Goal: Task Accomplishment & Management: Manage account settings

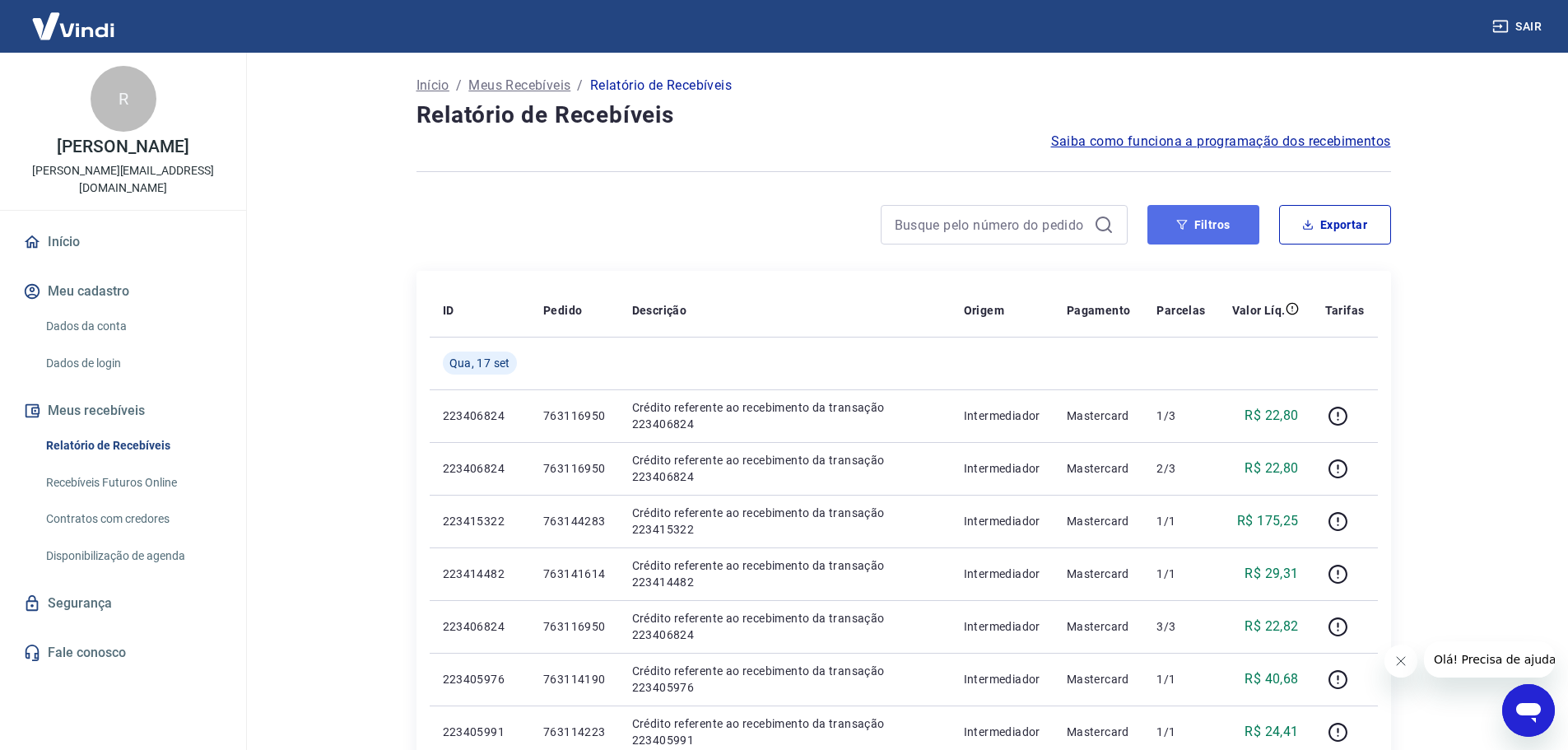
click at [1208, 216] on button "Filtros" at bounding box center [1203, 224] width 112 height 39
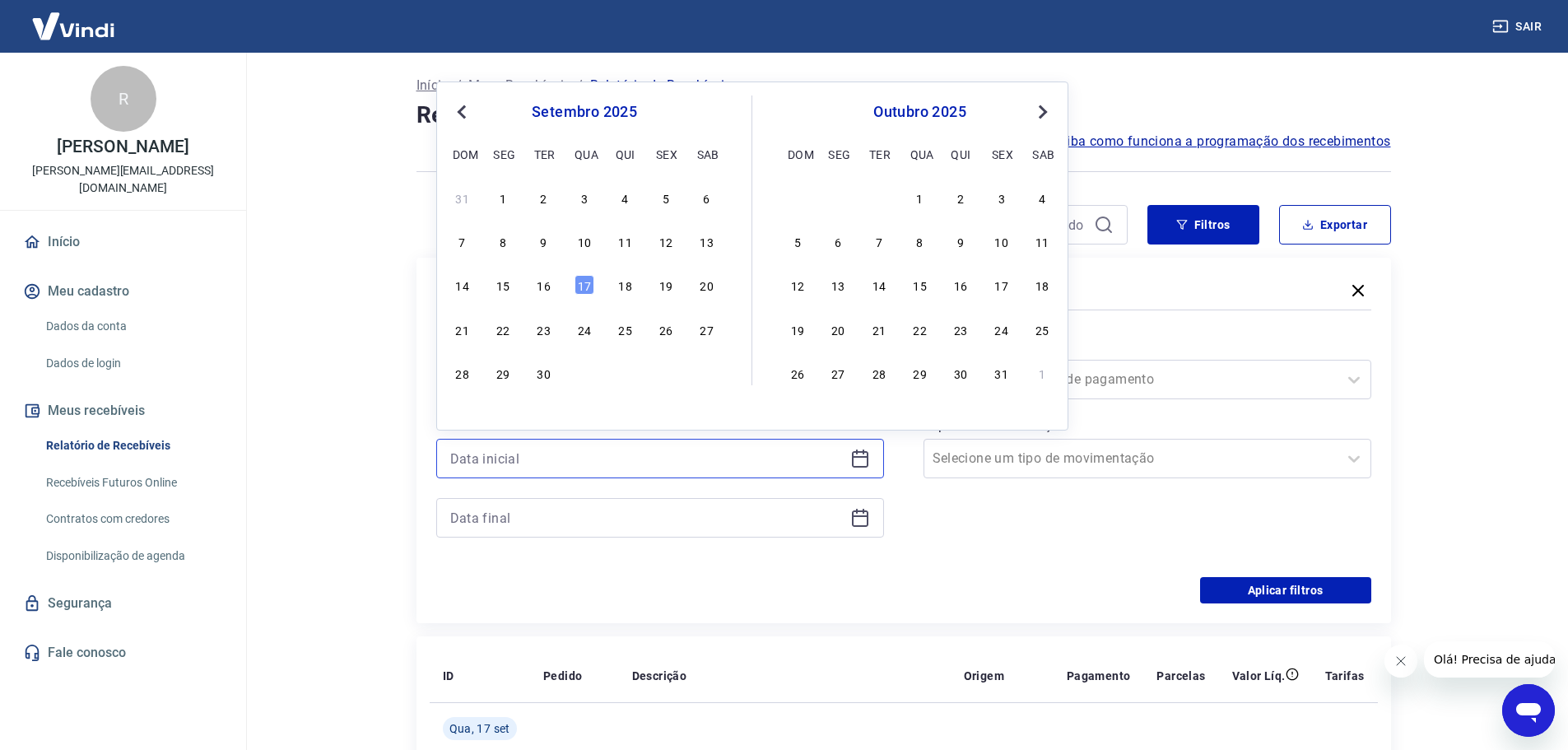
click at [509, 464] on input at bounding box center [647, 459] width 394 height 25
click at [464, 115] on span "Previous Month" at bounding box center [464, 112] width 0 height 19
click at [667, 369] on div "29" at bounding box center [666, 373] width 20 height 20
type input "[DATE]"
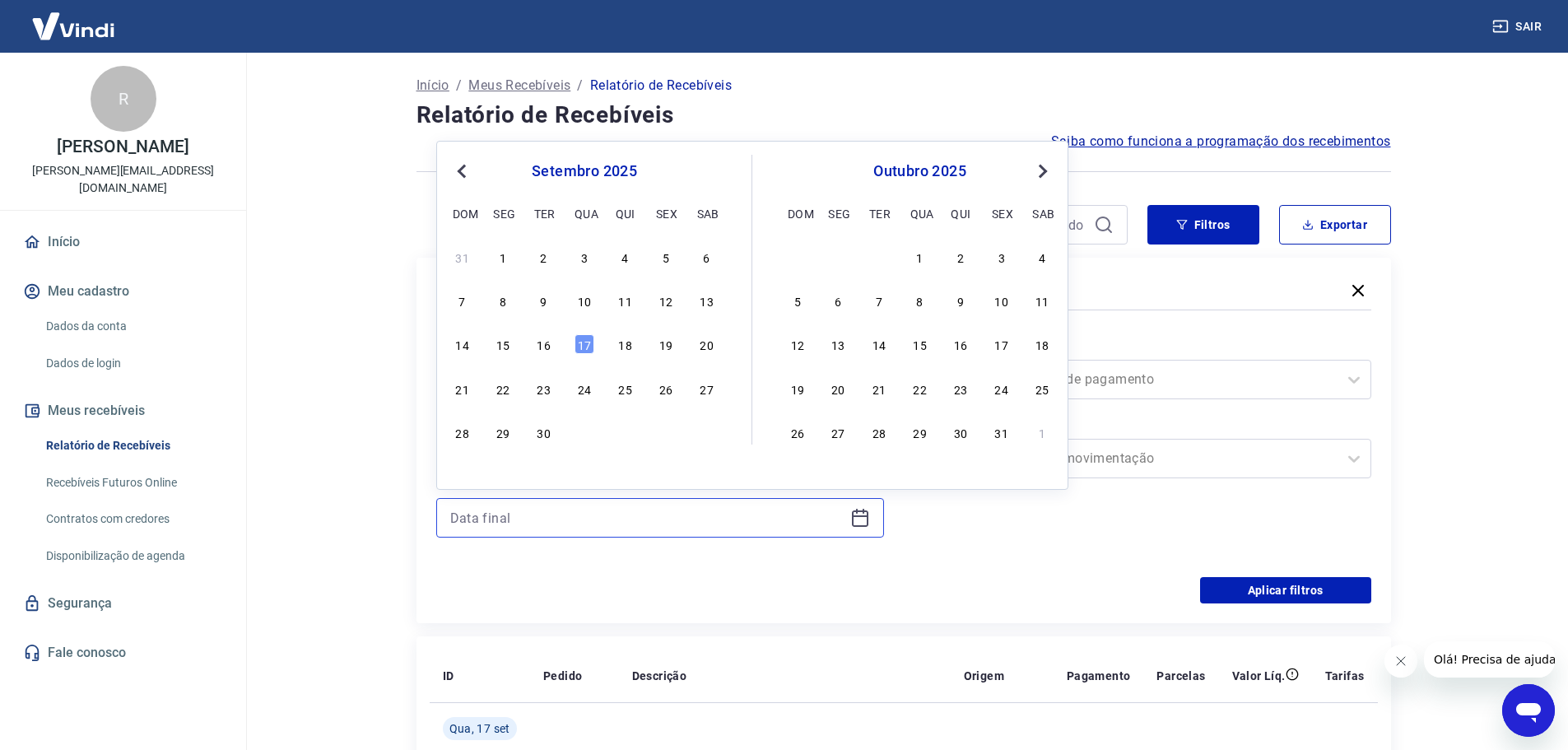
click at [547, 518] on input at bounding box center [647, 518] width 394 height 25
click at [583, 342] on div "17" at bounding box center [584, 345] width 20 height 20
type input "[DATE]"
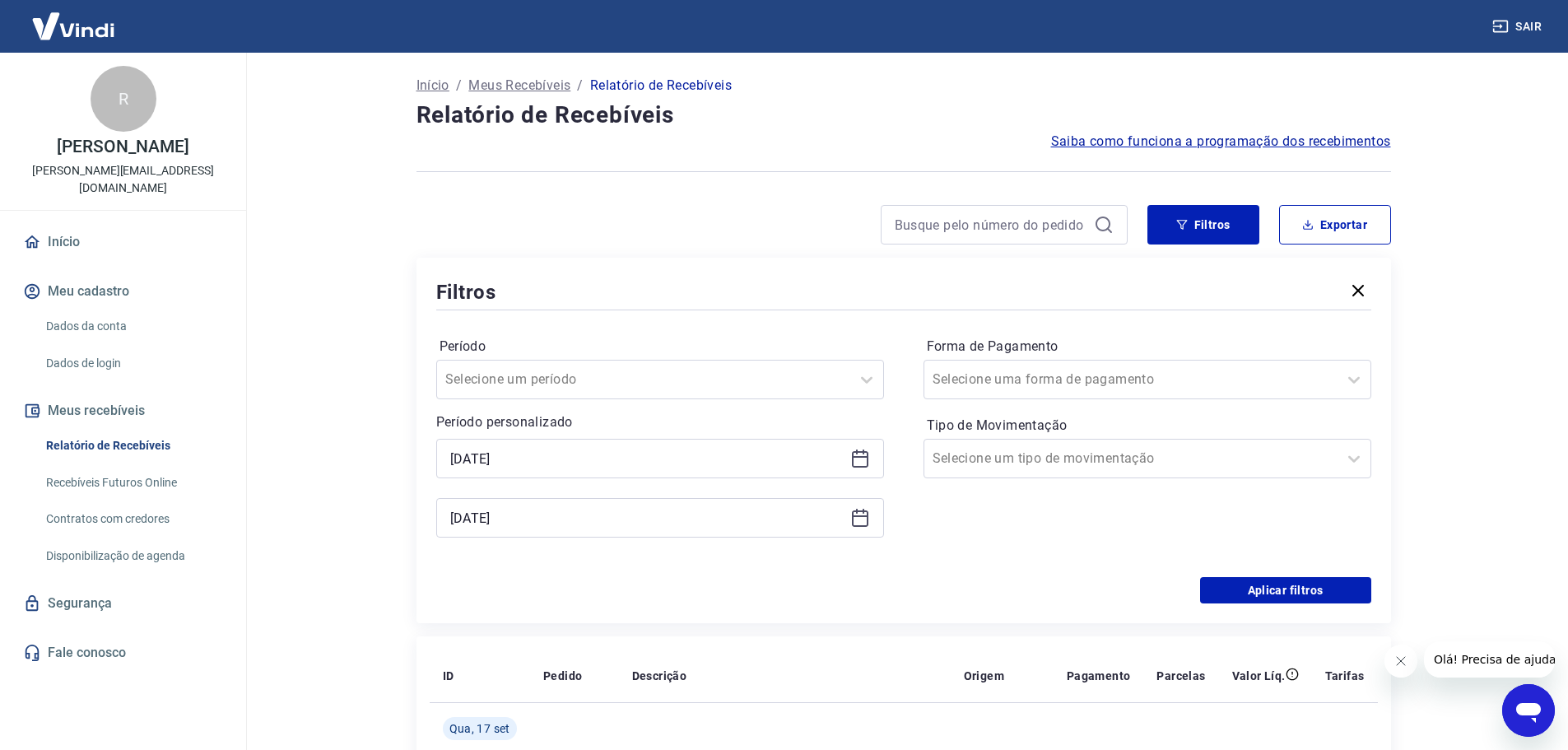
click at [970, 549] on div "Forma de Pagamento Selecione uma forma de pagamento Tipo de Movimentação Seleci…" at bounding box center [1148, 445] width 448 height 224
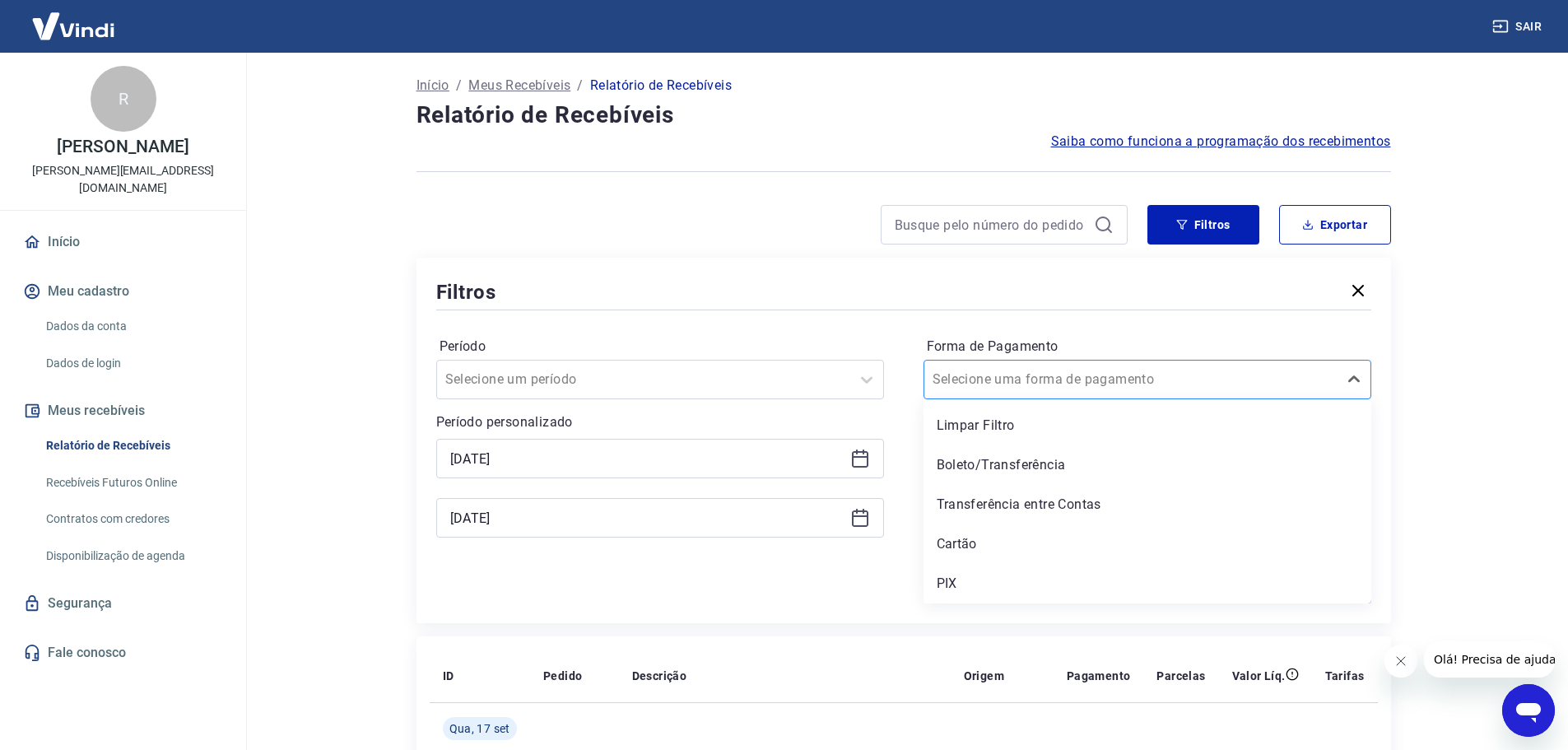
click at [1025, 380] on input "Forma de Pagamento" at bounding box center [1016, 380] width 166 height 20
click at [1035, 477] on div "Boleto/Transferência" at bounding box center [1148, 465] width 448 height 33
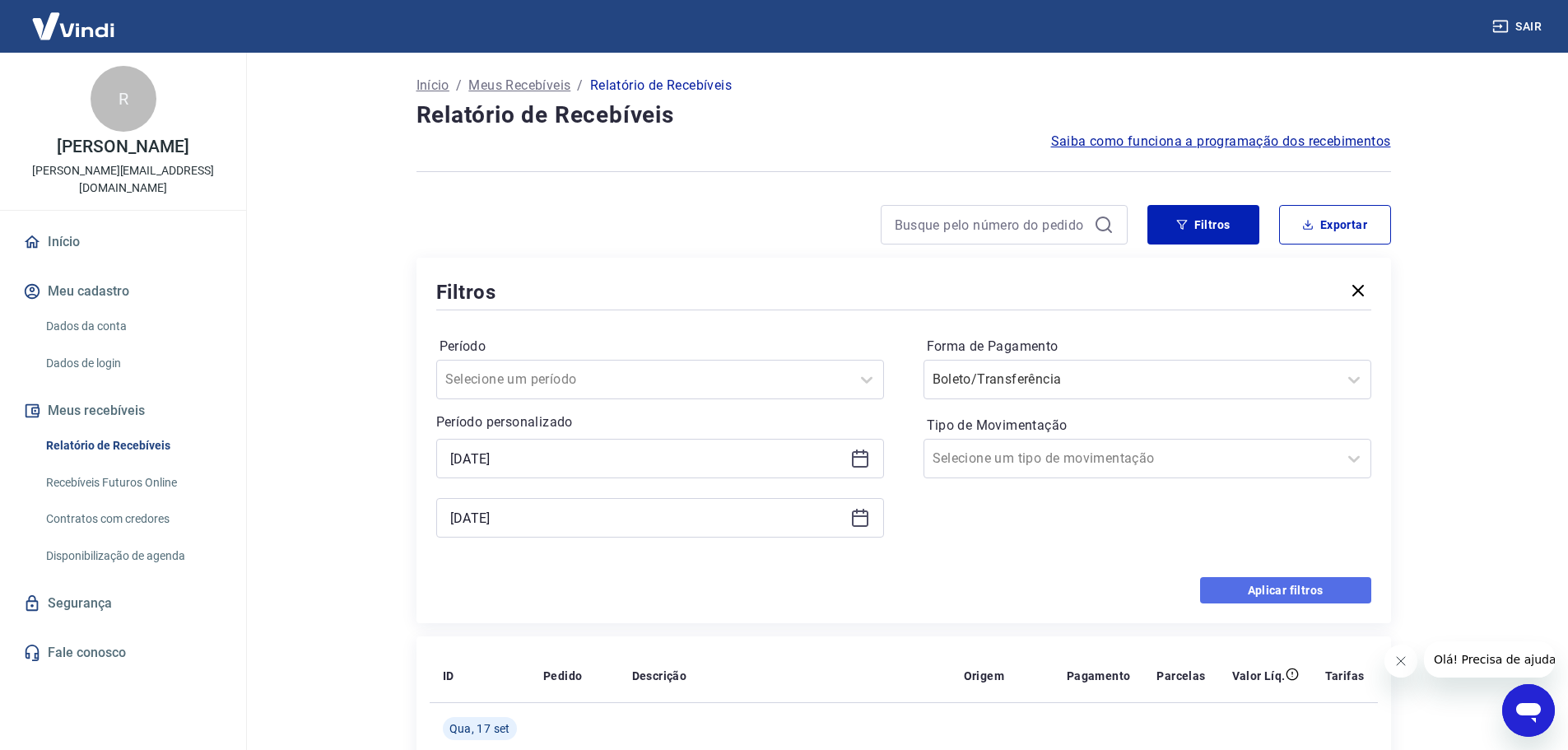
click at [1296, 595] on button "Aplicar filtros" at bounding box center [1286, 590] width 171 height 27
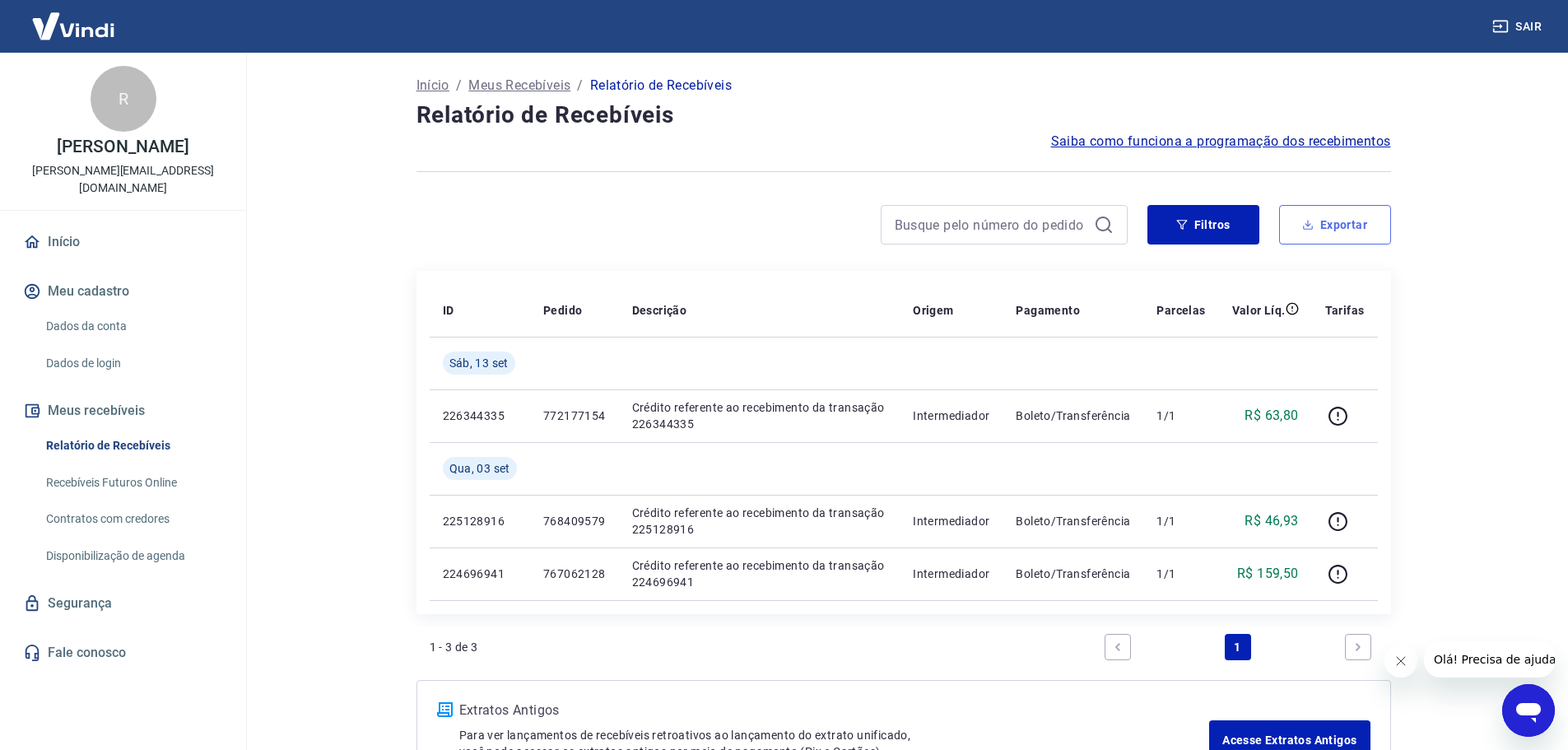
click at [1336, 236] on button "Exportar" at bounding box center [1335, 224] width 112 height 39
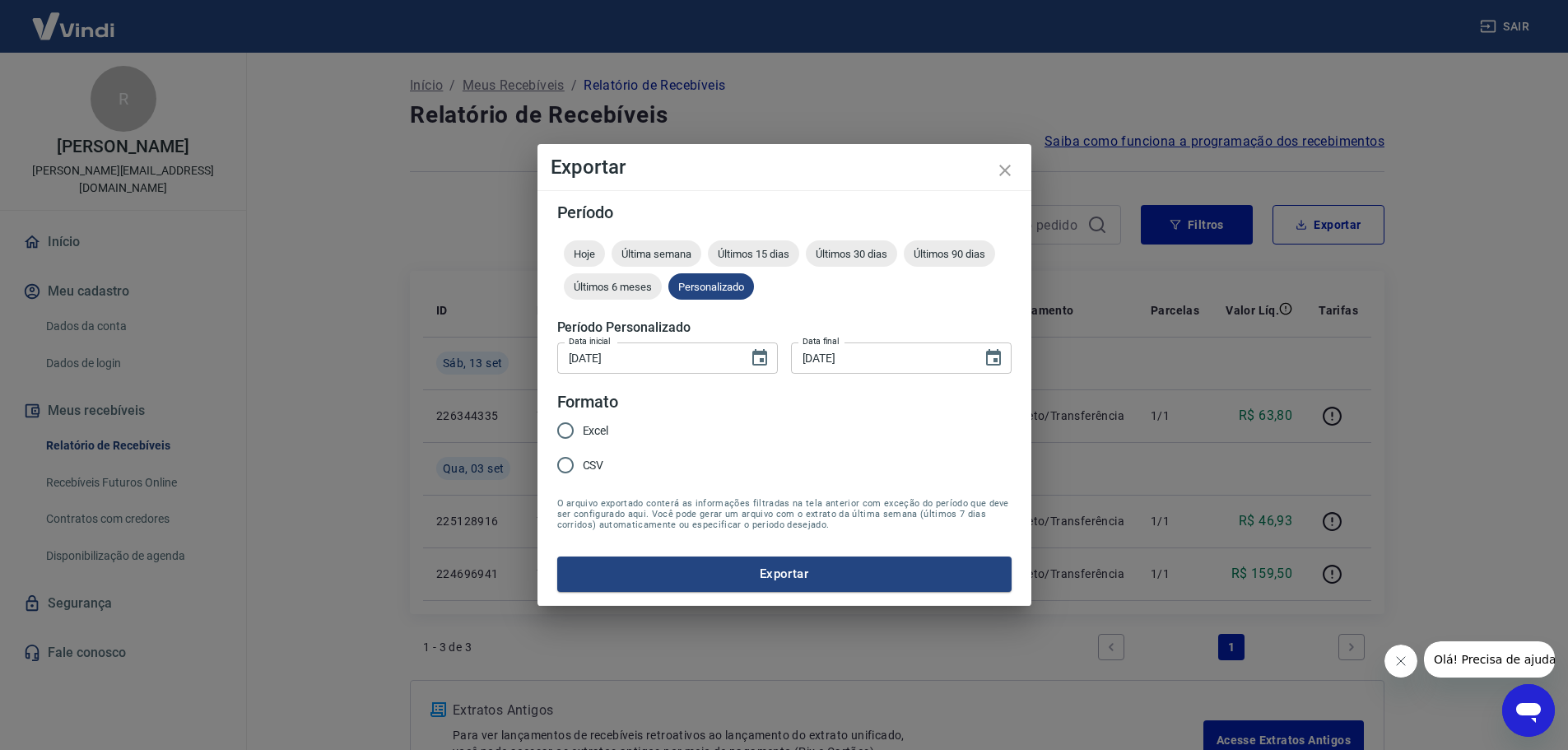
type input "[DATE]"
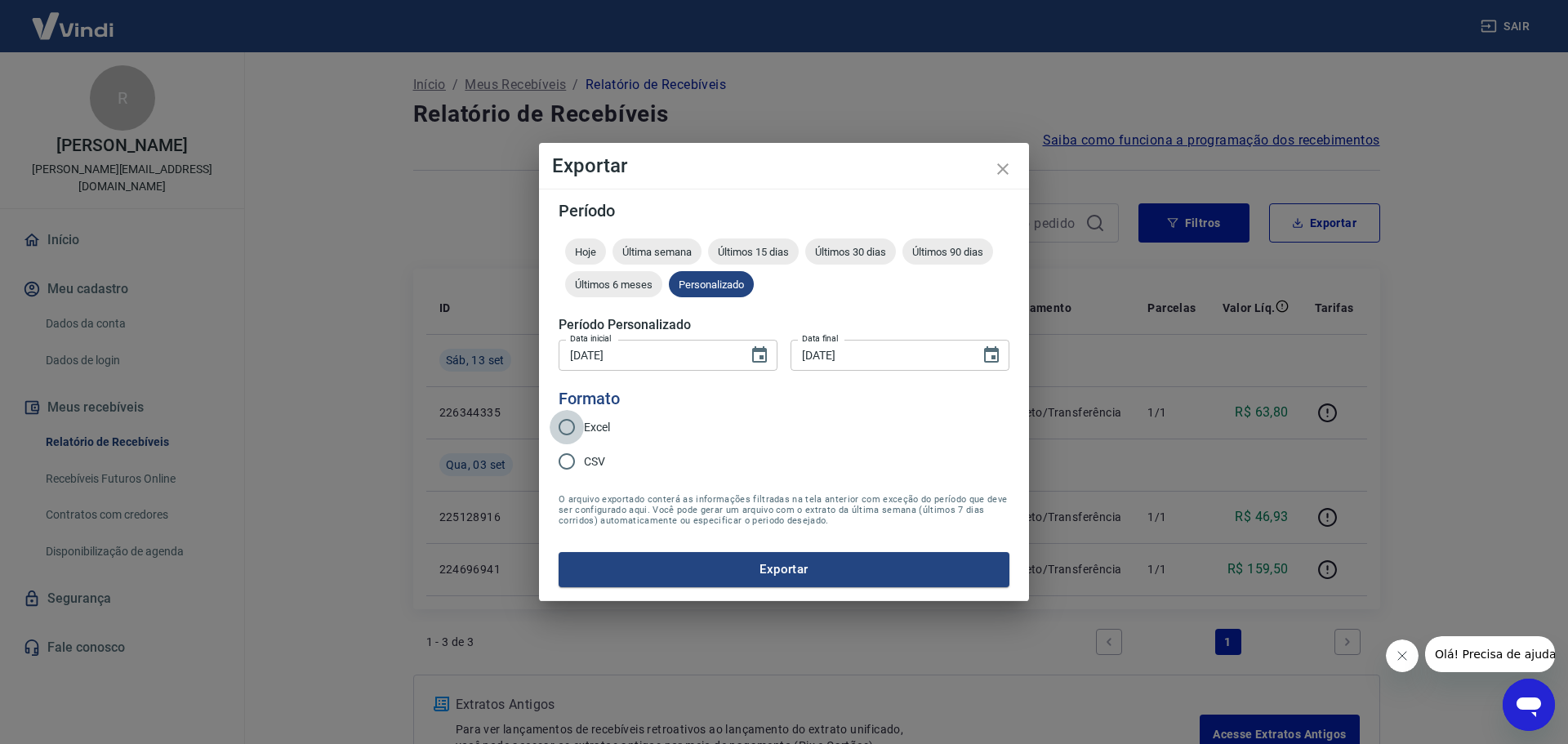
click at [561, 427] on input "Excel" at bounding box center [567, 428] width 35 height 35
radio input "true"
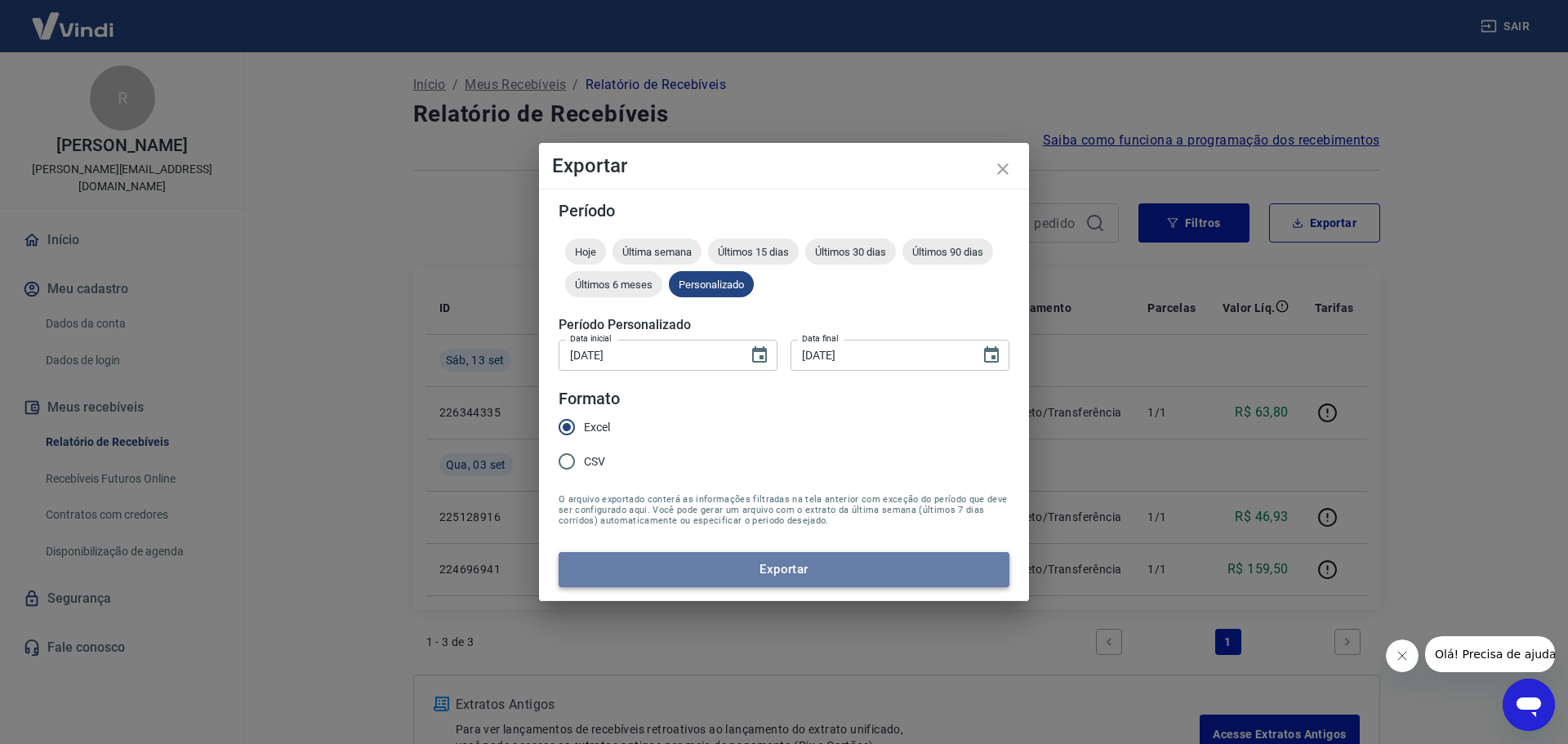
click at [741, 560] on button "Exportar" at bounding box center [784, 570] width 451 height 35
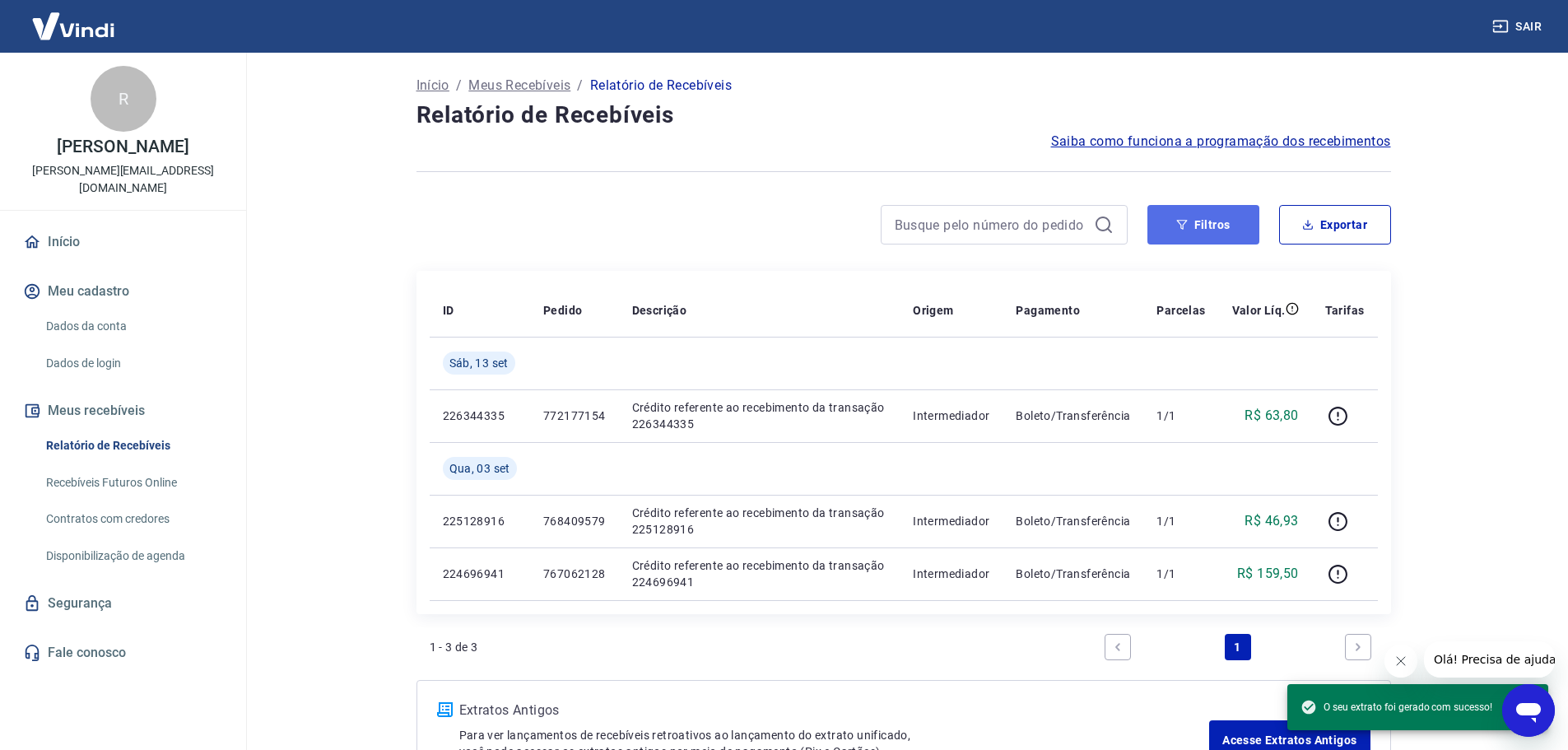
click at [1202, 232] on button "Filtros" at bounding box center [1203, 224] width 112 height 39
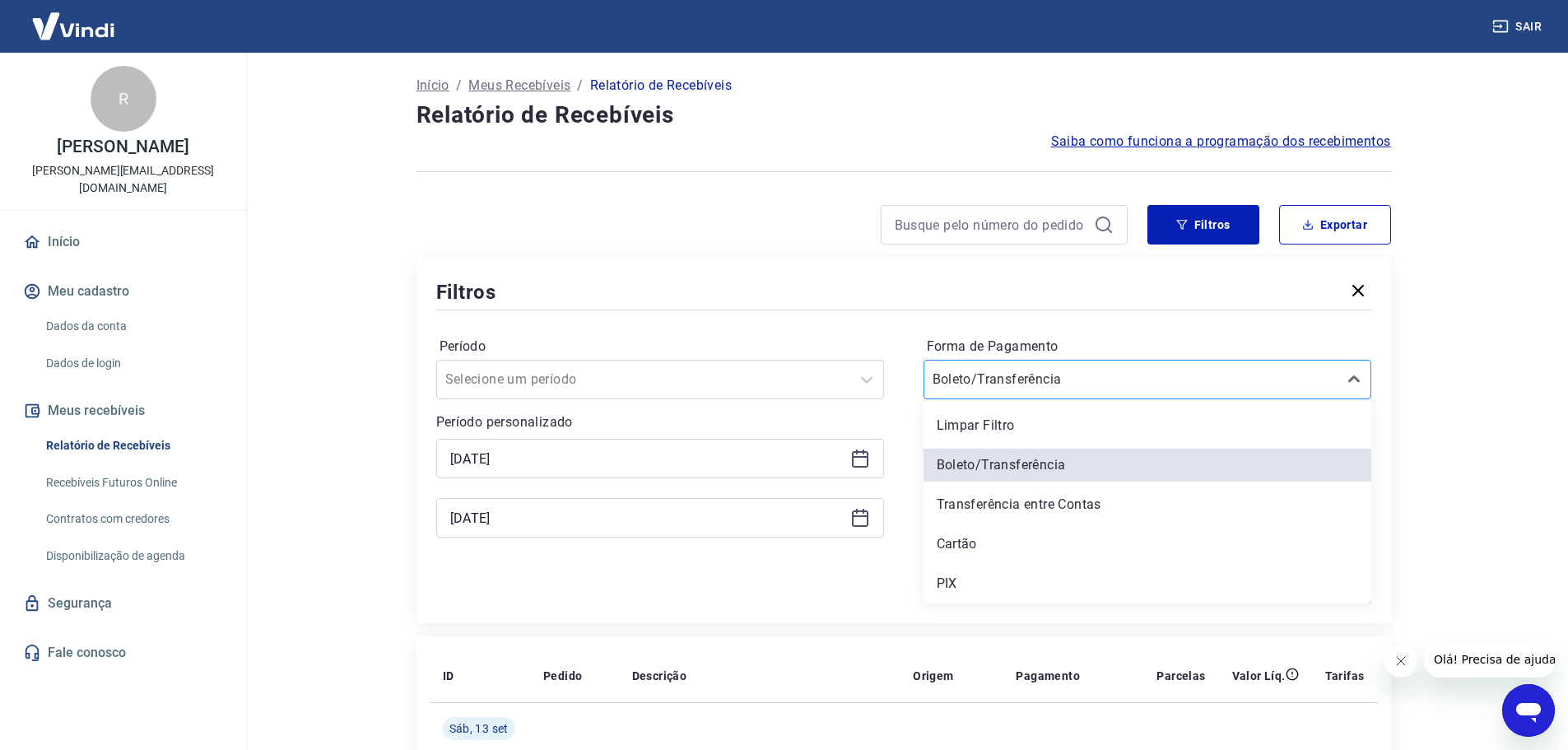
click at [1090, 396] on div "Boleto/Transferência" at bounding box center [1148, 379] width 448 height 39
click at [1006, 500] on div "Transferência entre Contas" at bounding box center [1148, 505] width 448 height 33
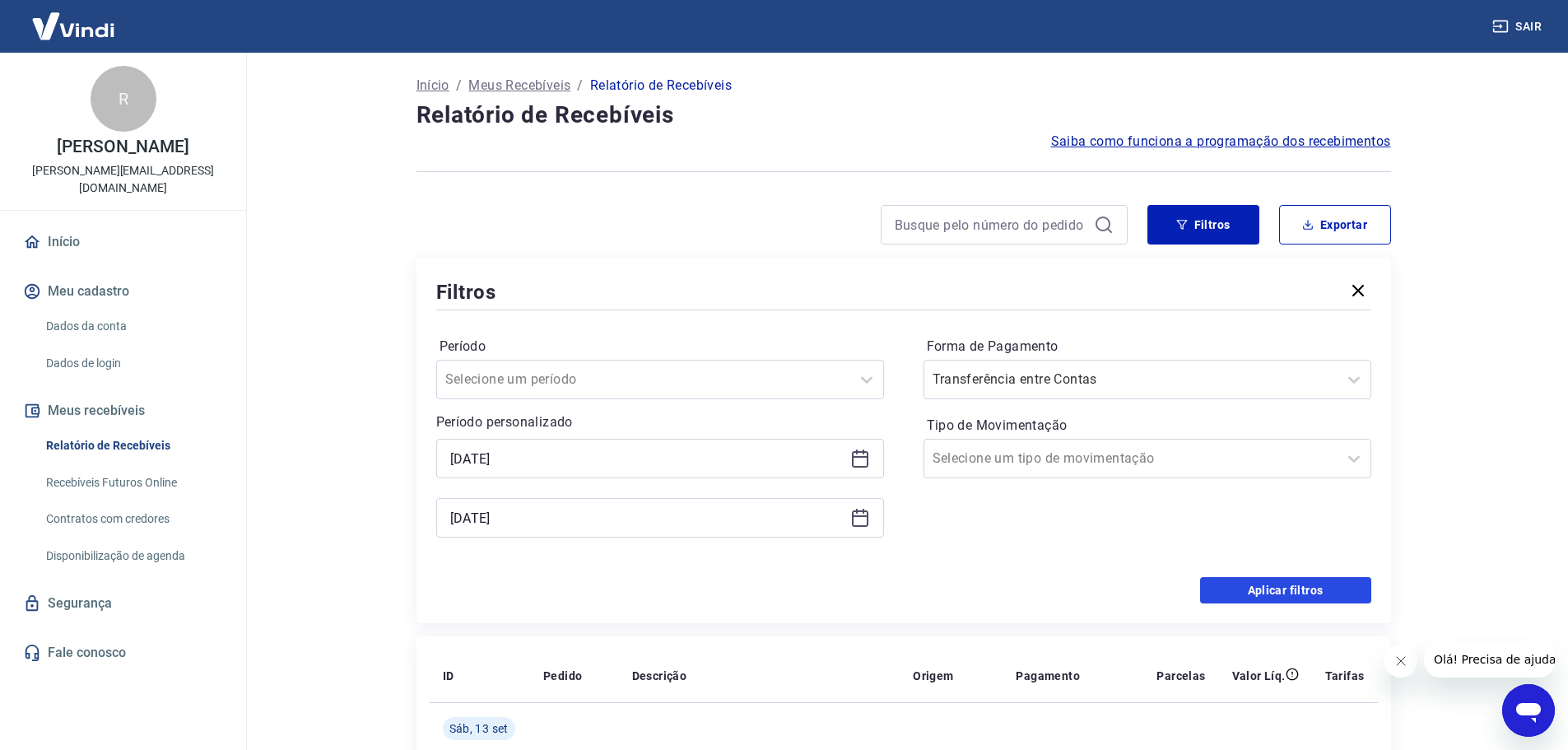
click at [1260, 584] on button "Aplicar filtros" at bounding box center [1286, 590] width 171 height 27
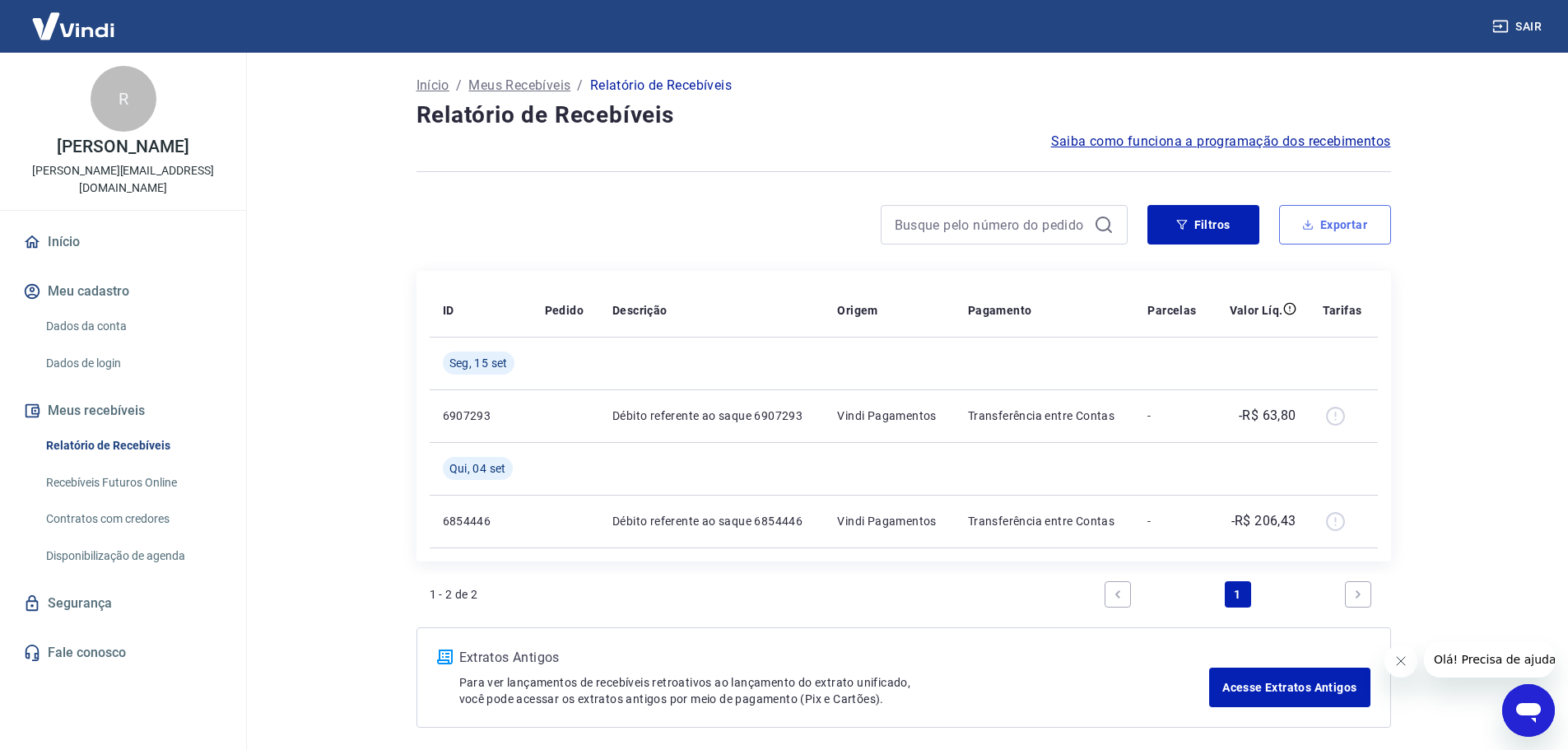
click at [1359, 227] on button "Exportar" at bounding box center [1335, 224] width 112 height 39
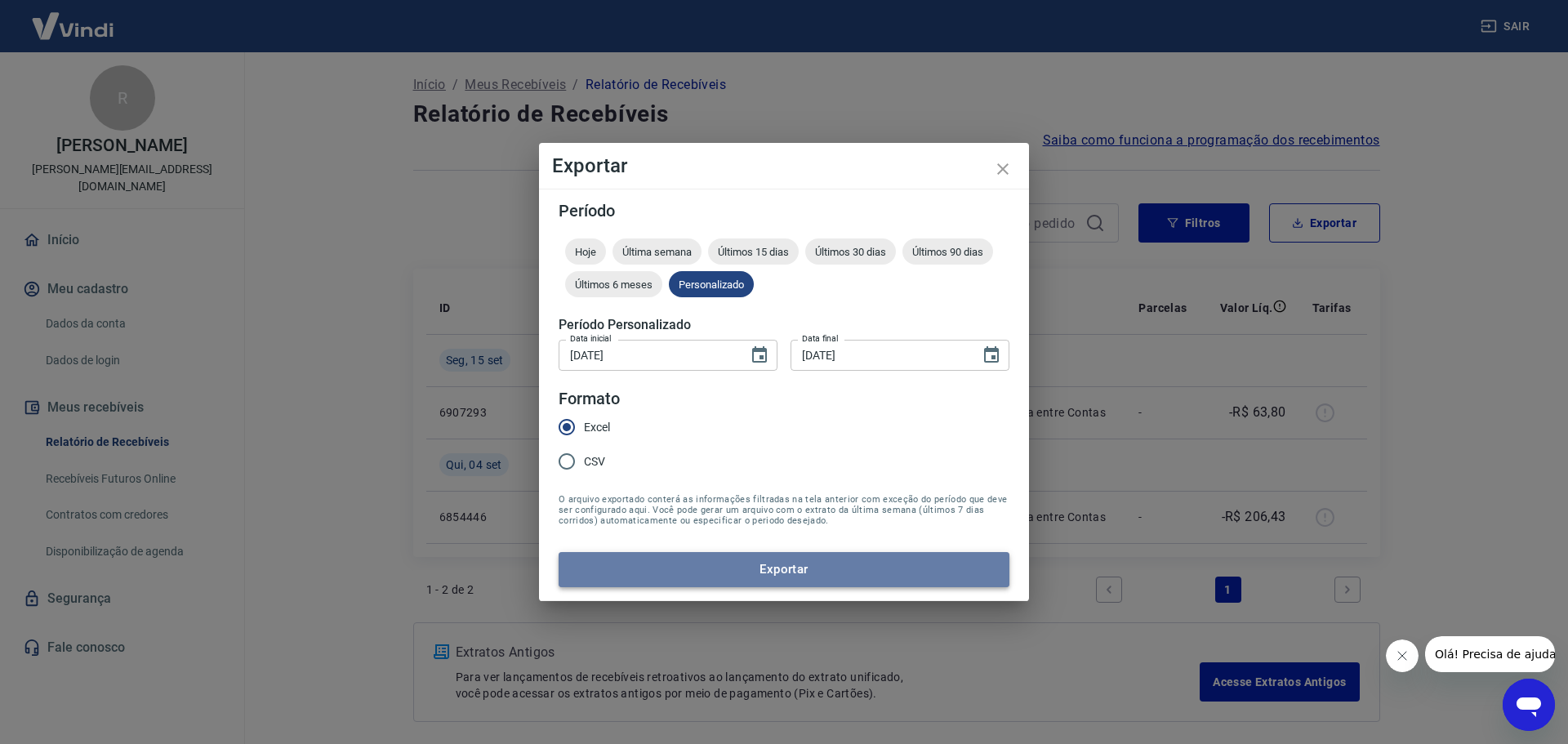
click at [822, 566] on button "Exportar" at bounding box center [784, 570] width 451 height 35
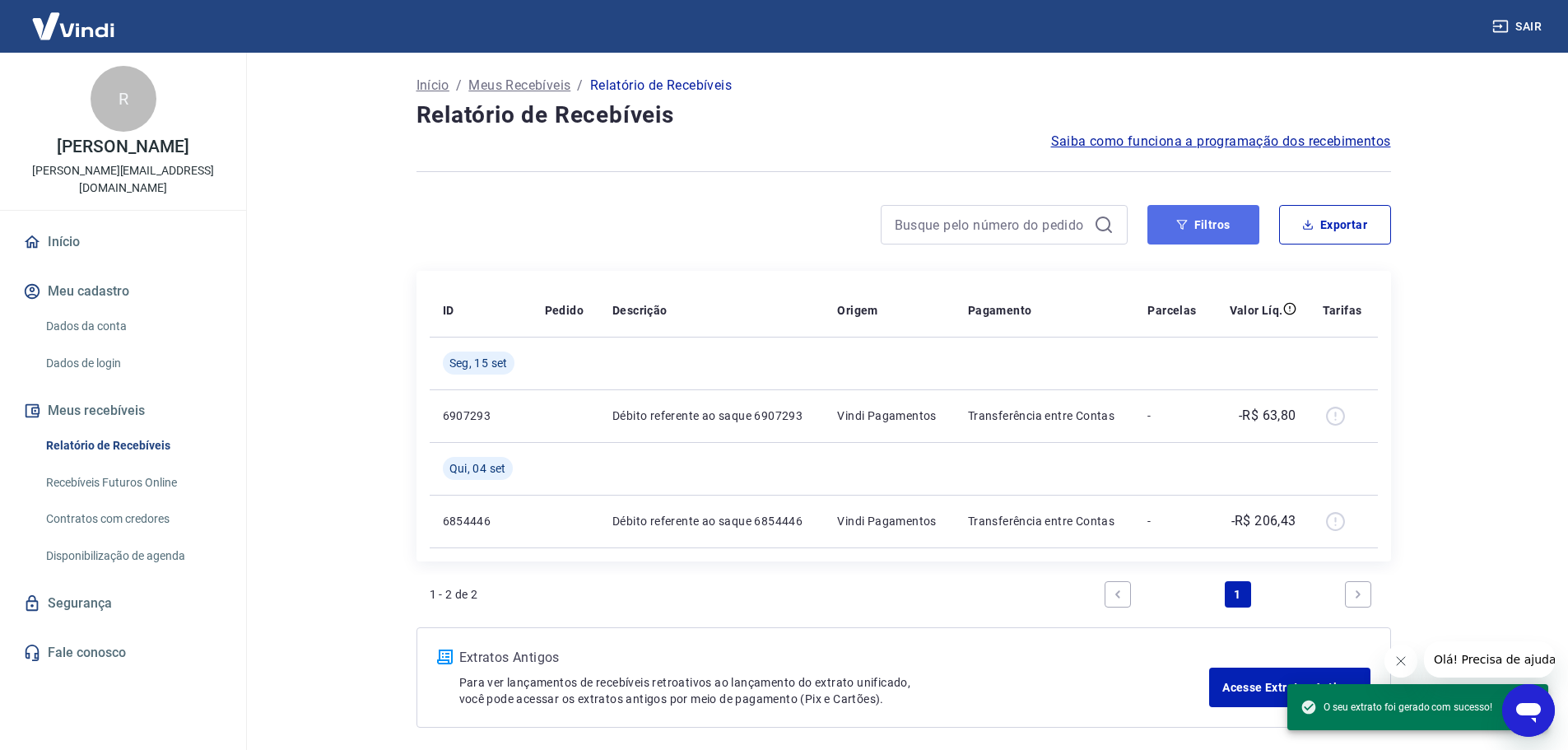
click at [1230, 226] on button "Filtros" at bounding box center [1203, 224] width 112 height 39
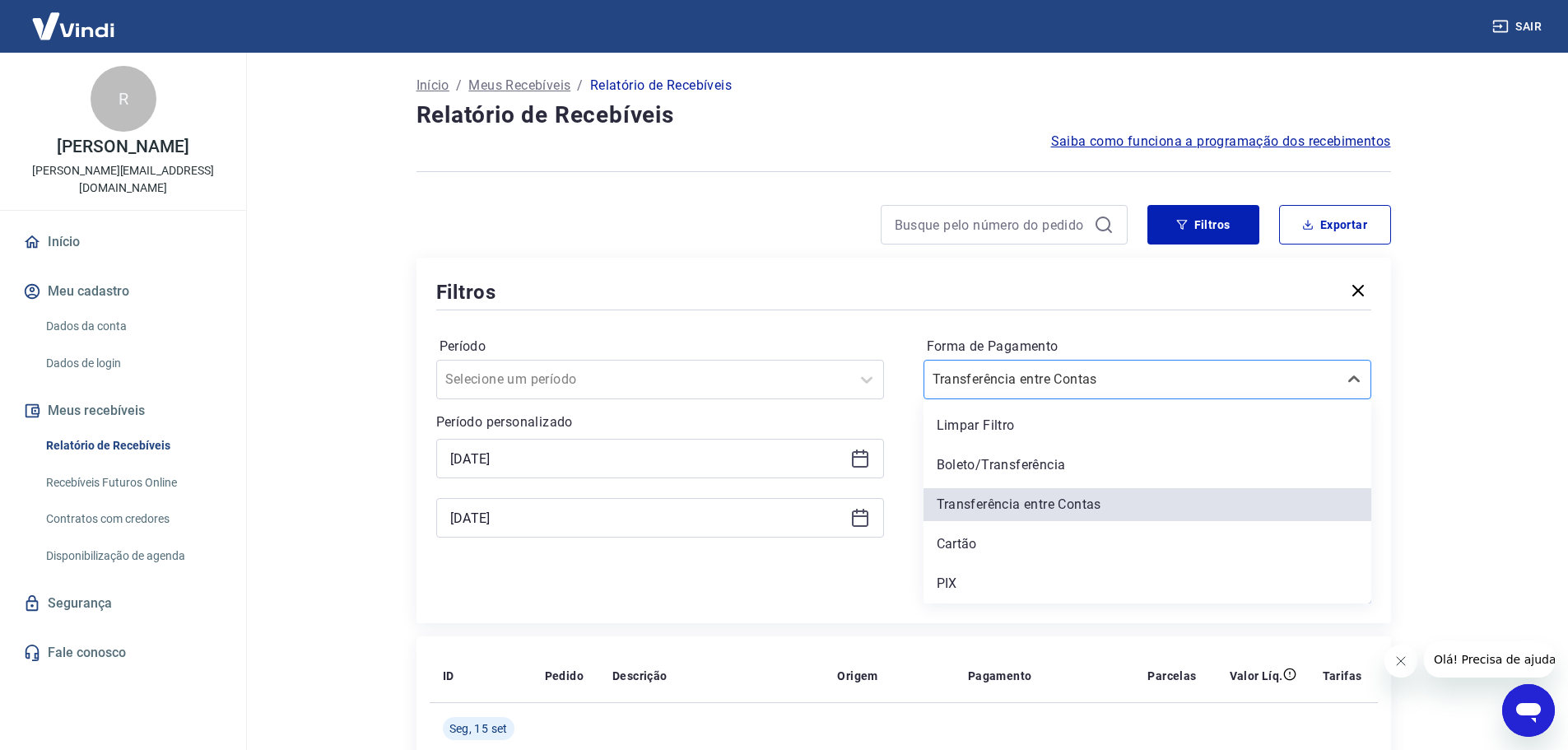
click at [1015, 372] on input "Forma de Pagamento" at bounding box center [1016, 380] width 166 height 20
click at [997, 547] on div "Cartão" at bounding box center [1148, 544] width 448 height 33
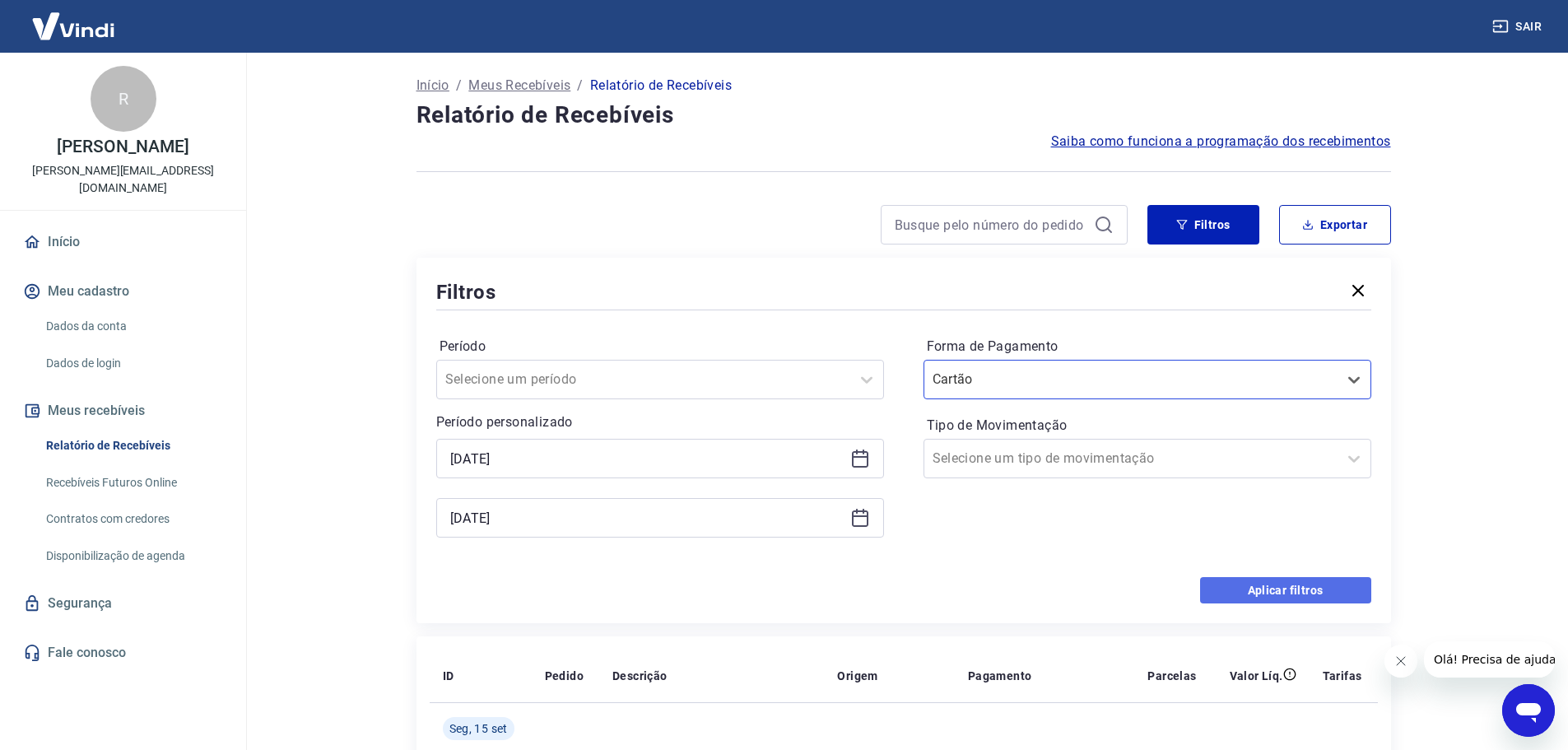
click at [1256, 591] on button "Aplicar filtros" at bounding box center [1286, 590] width 171 height 27
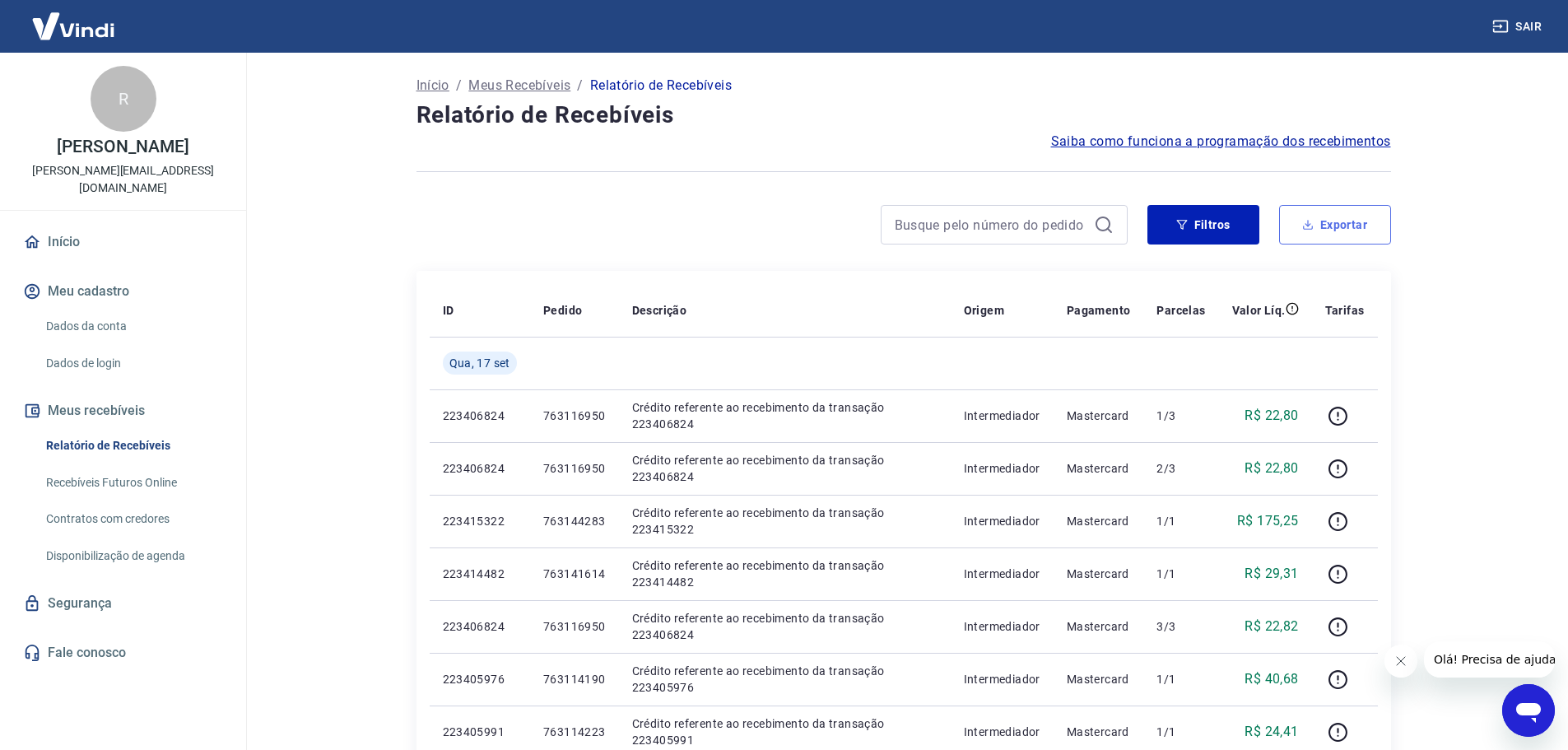
click at [1309, 227] on icon "button" at bounding box center [1308, 225] width 12 height 12
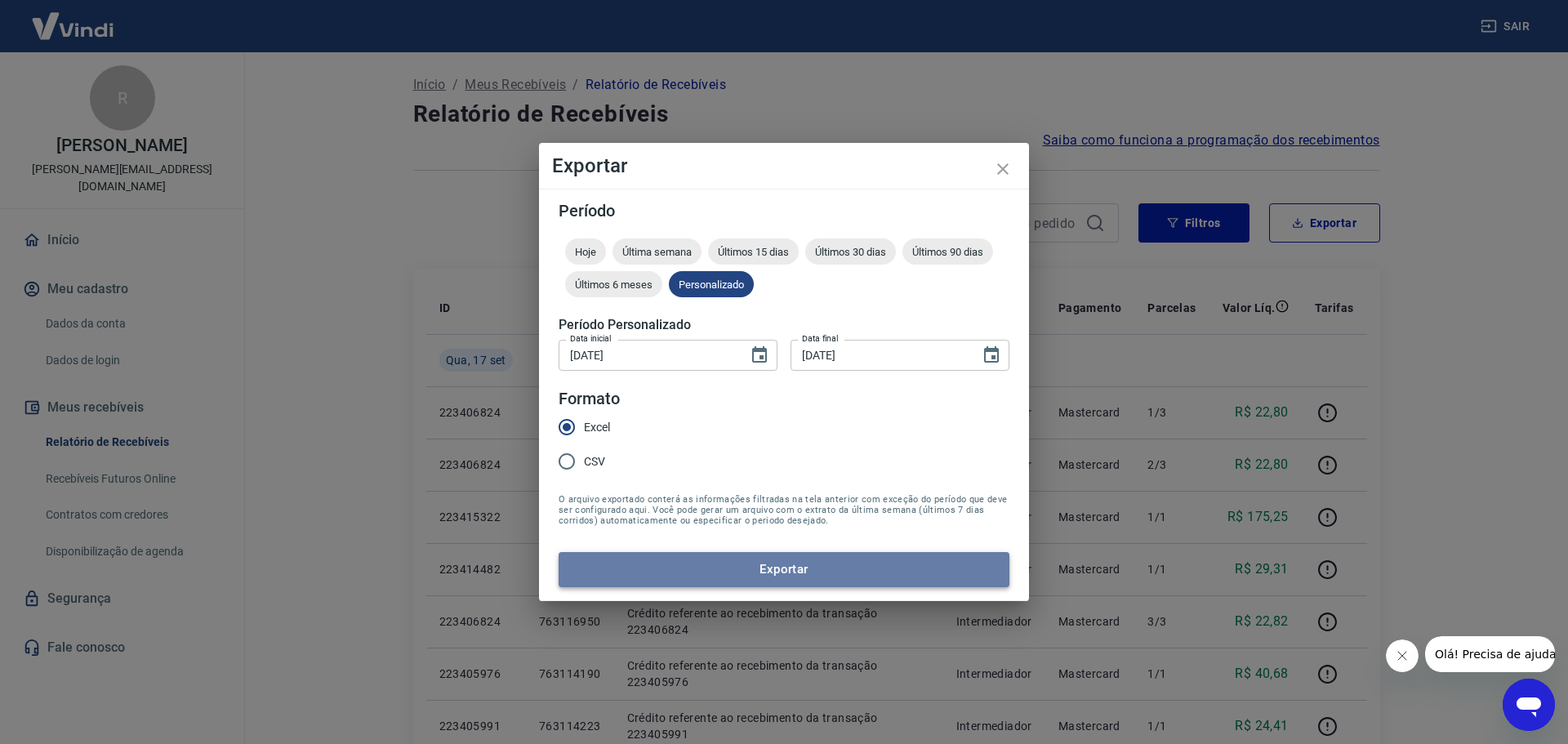
click at [768, 570] on button "Exportar" at bounding box center [784, 570] width 451 height 35
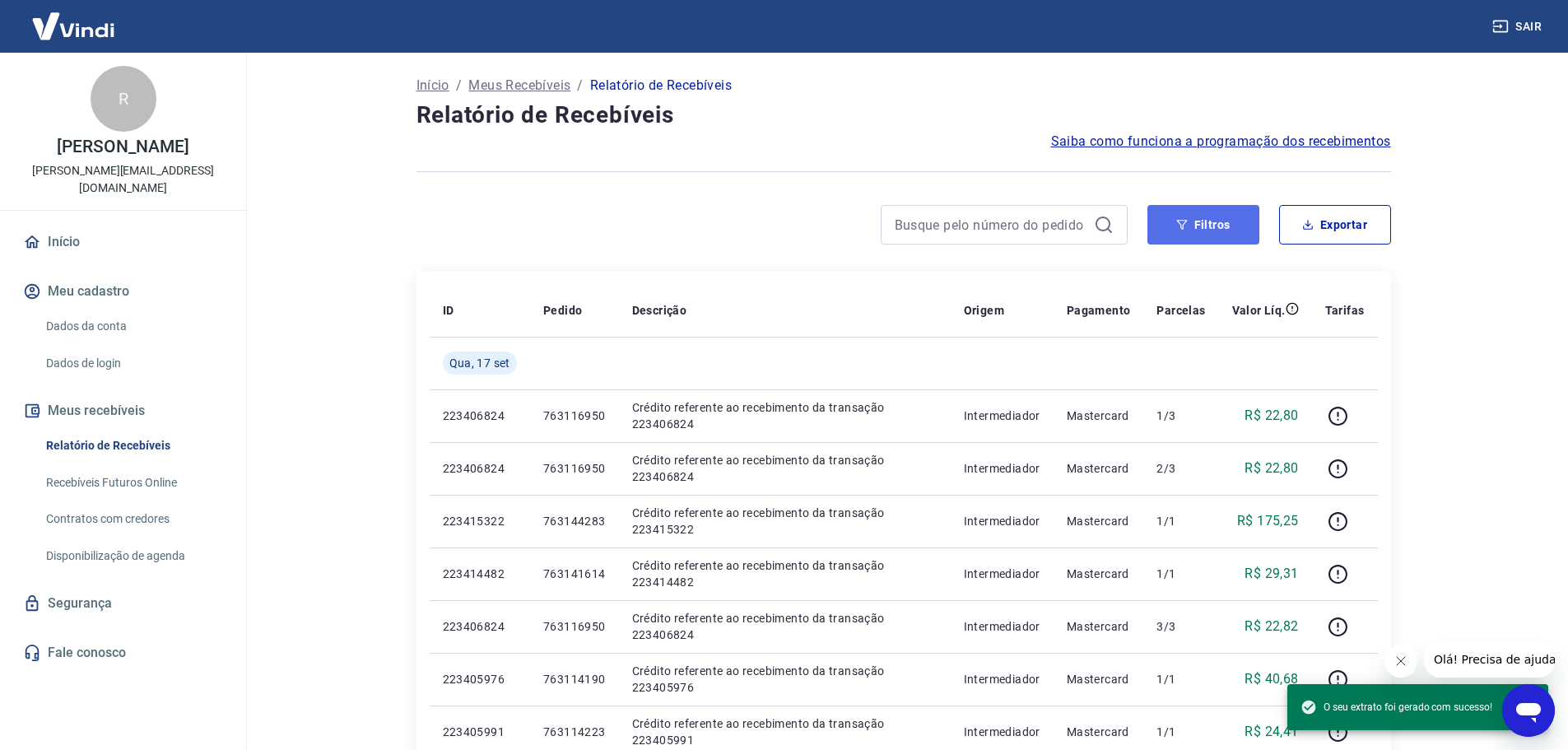
click at [1238, 222] on button "Filtros" at bounding box center [1203, 224] width 112 height 39
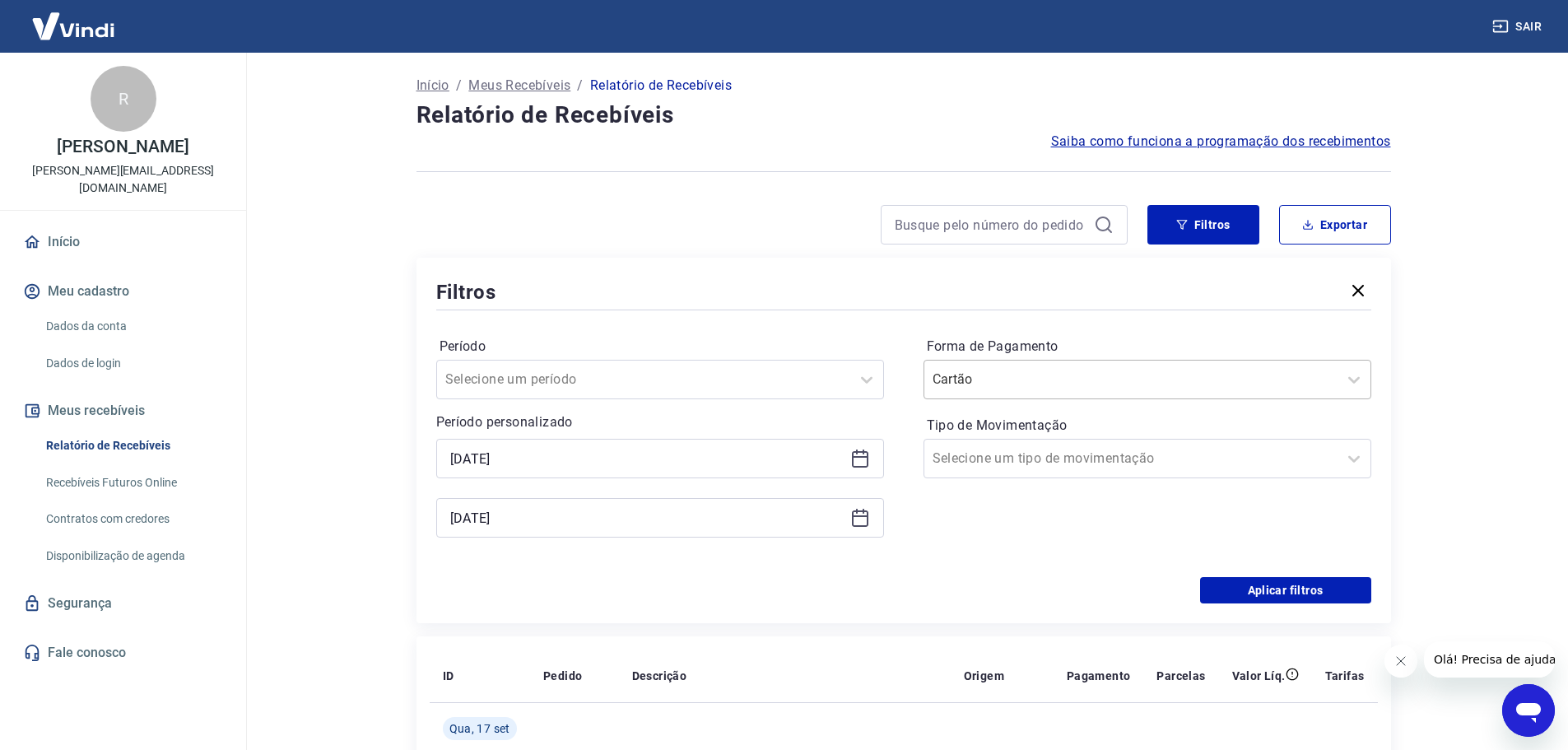
click at [1077, 393] on div "Cartão" at bounding box center [1131, 380] width 414 height 30
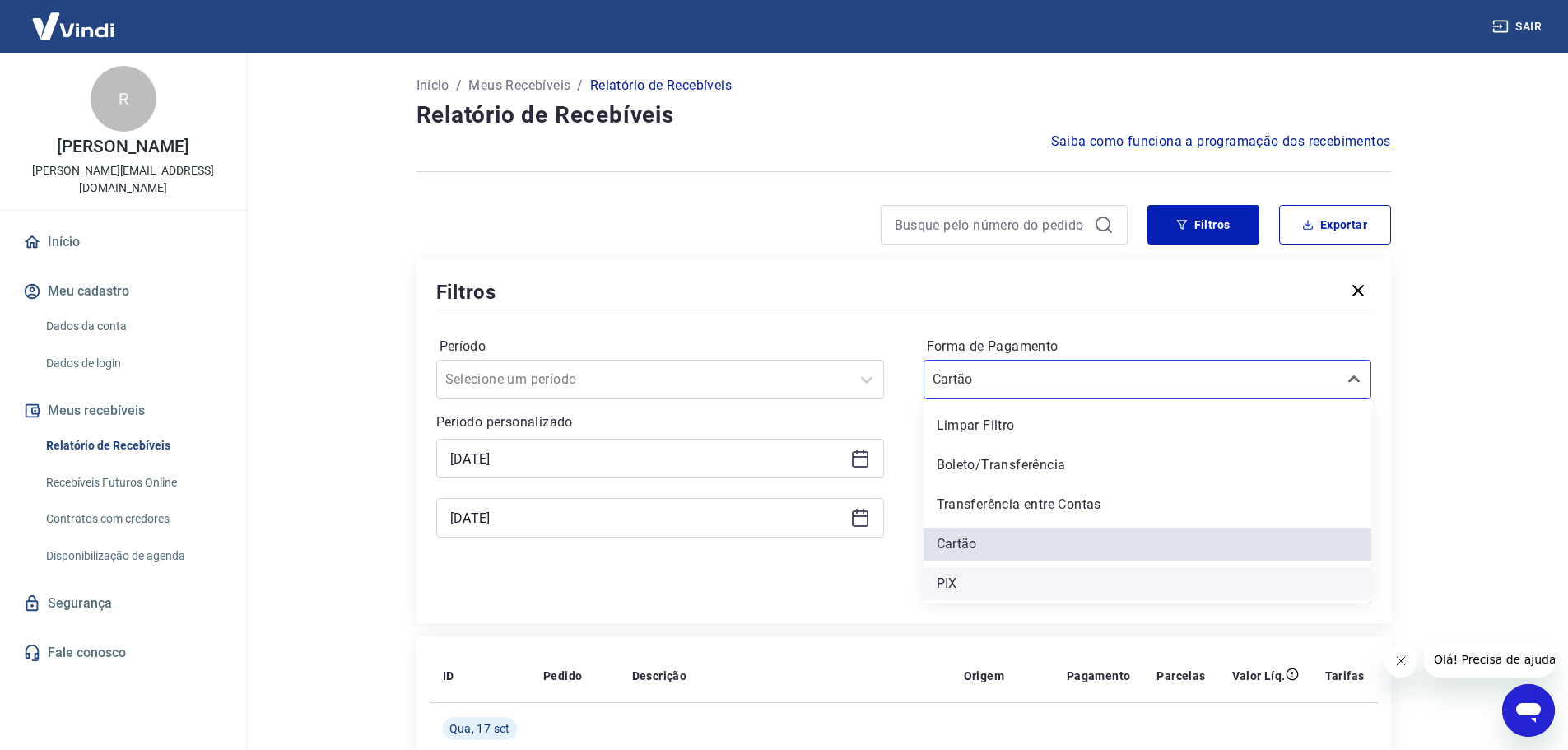
click at [1025, 589] on div "PIX" at bounding box center [1148, 584] width 448 height 33
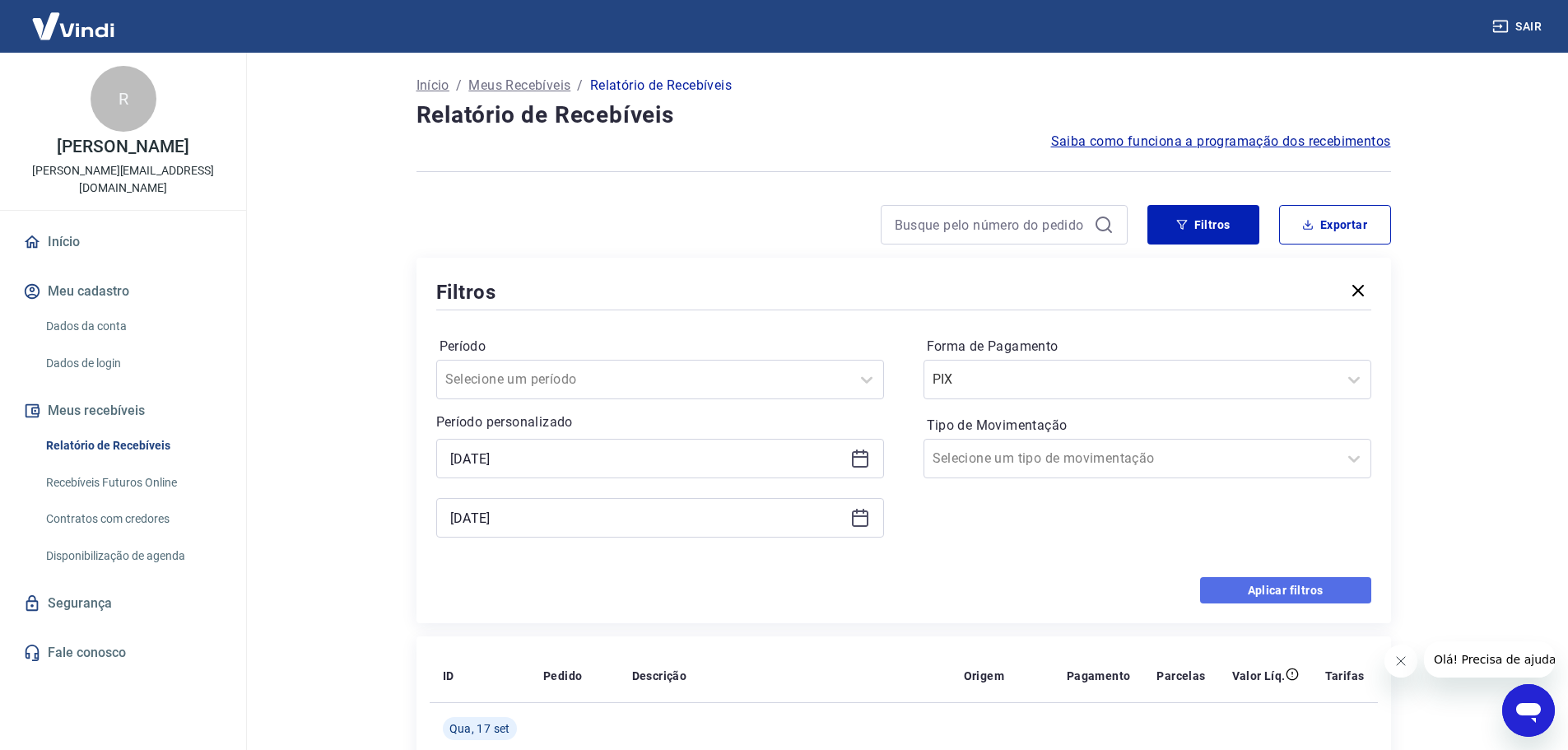
click at [1234, 585] on button "Aplicar filtros" at bounding box center [1286, 590] width 171 height 27
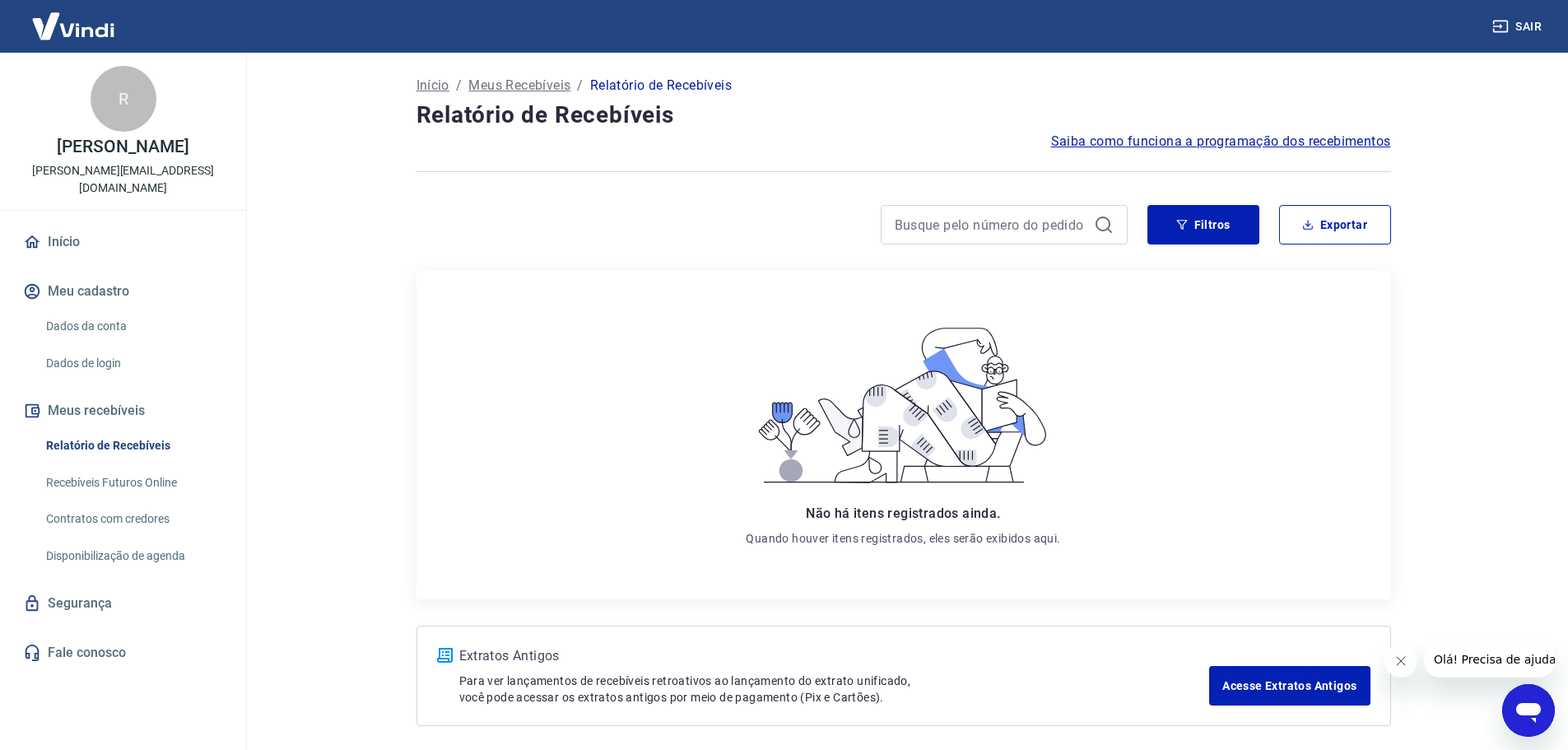
click at [1441, 400] on main "Início / Meus Recebíveis / Relatório de Recebíveis Relatório de Recebíveis Saib…" at bounding box center [903, 401] width 1329 height 698
